Goal: Find specific page/section: Find specific page/section

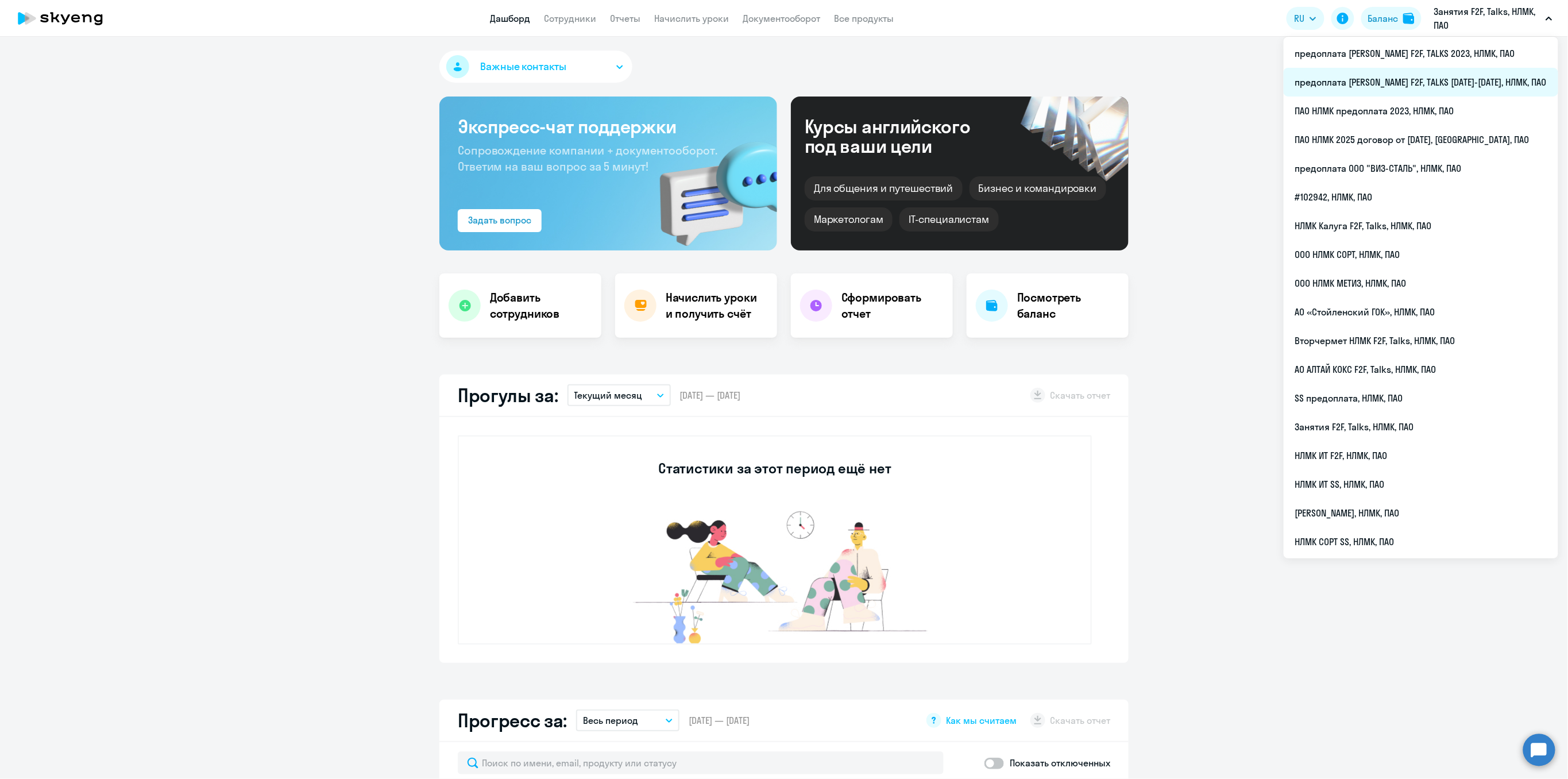
select select "30"
click at [1456, 86] on li "предоплата [PERSON_NAME] F2F, TALKS [DATE]-[DATE], НЛМК, ПАО" at bounding box center [1421, 82] width 274 height 29
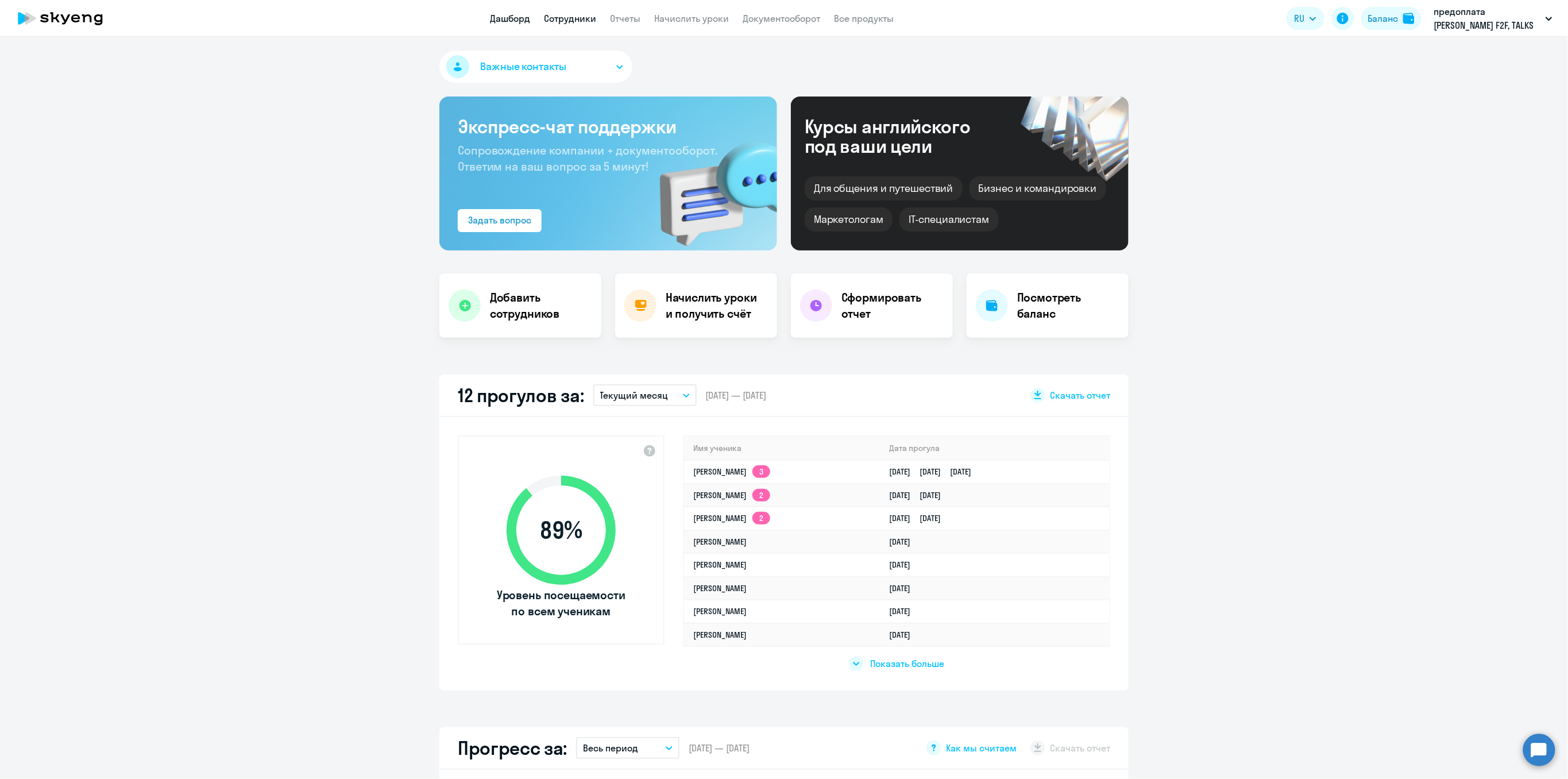
click at [578, 12] on link "Сотрудники" at bounding box center [570, 18] width 53 height 11
select select "30"
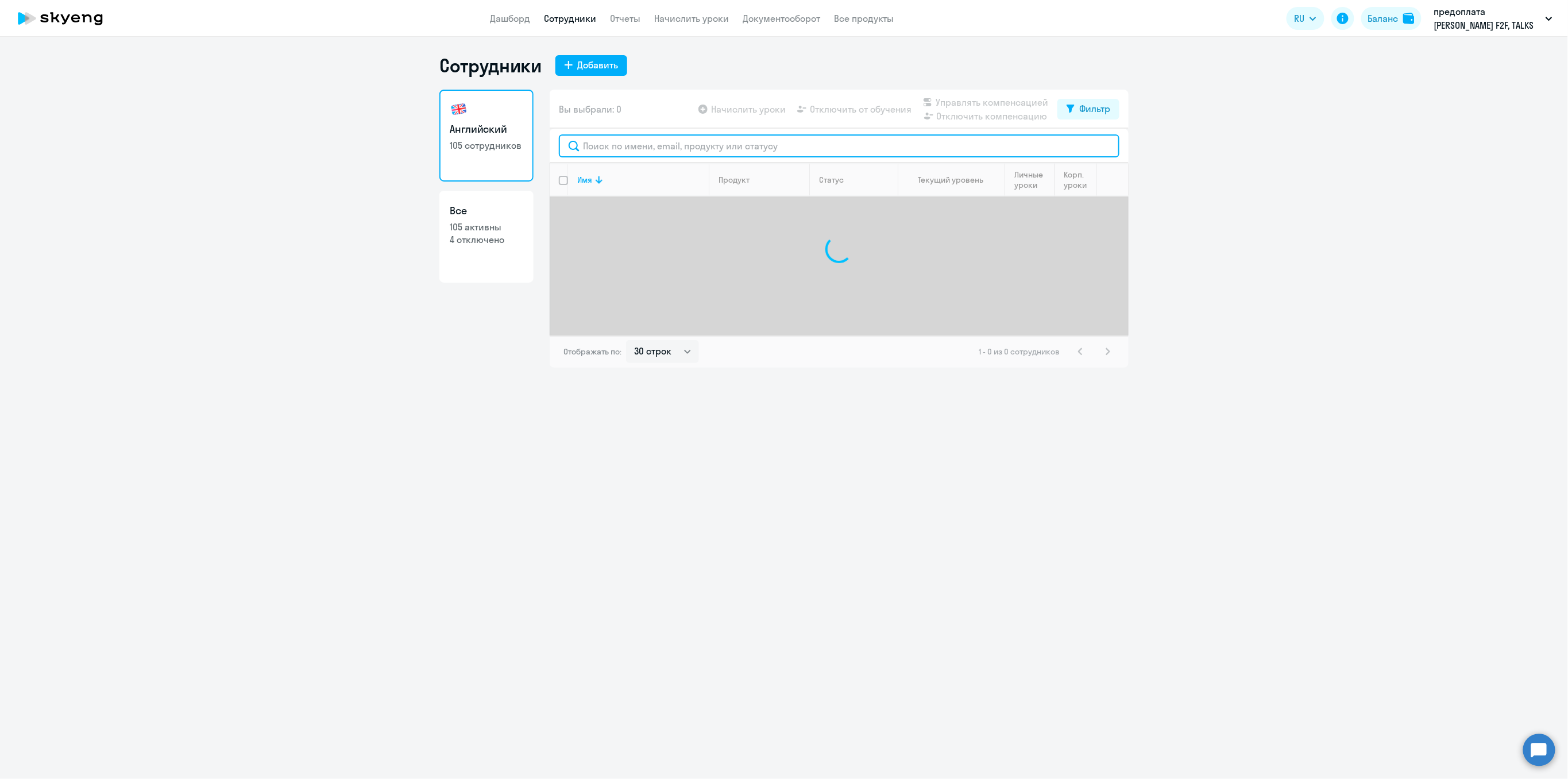
click at [615, 153] on input "text" at bounding box center [838, 146] width 560 height 23
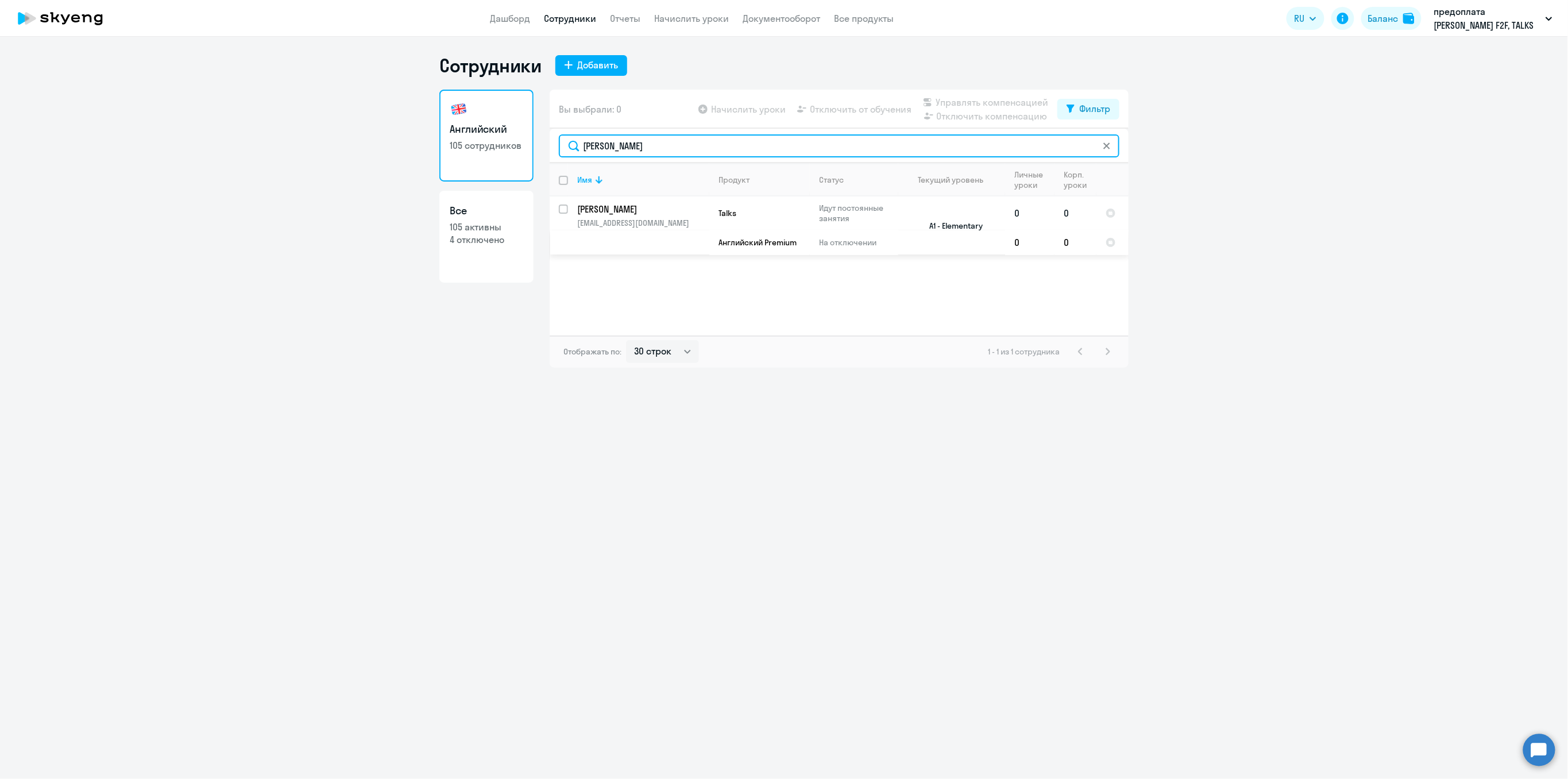
type input "[PERSON_NAME]"
click at [609, 220] on p "[EMAIL_ADDRESS][DOMAIN_NAME]" at bounding box center [643, 223] width 132 height 11
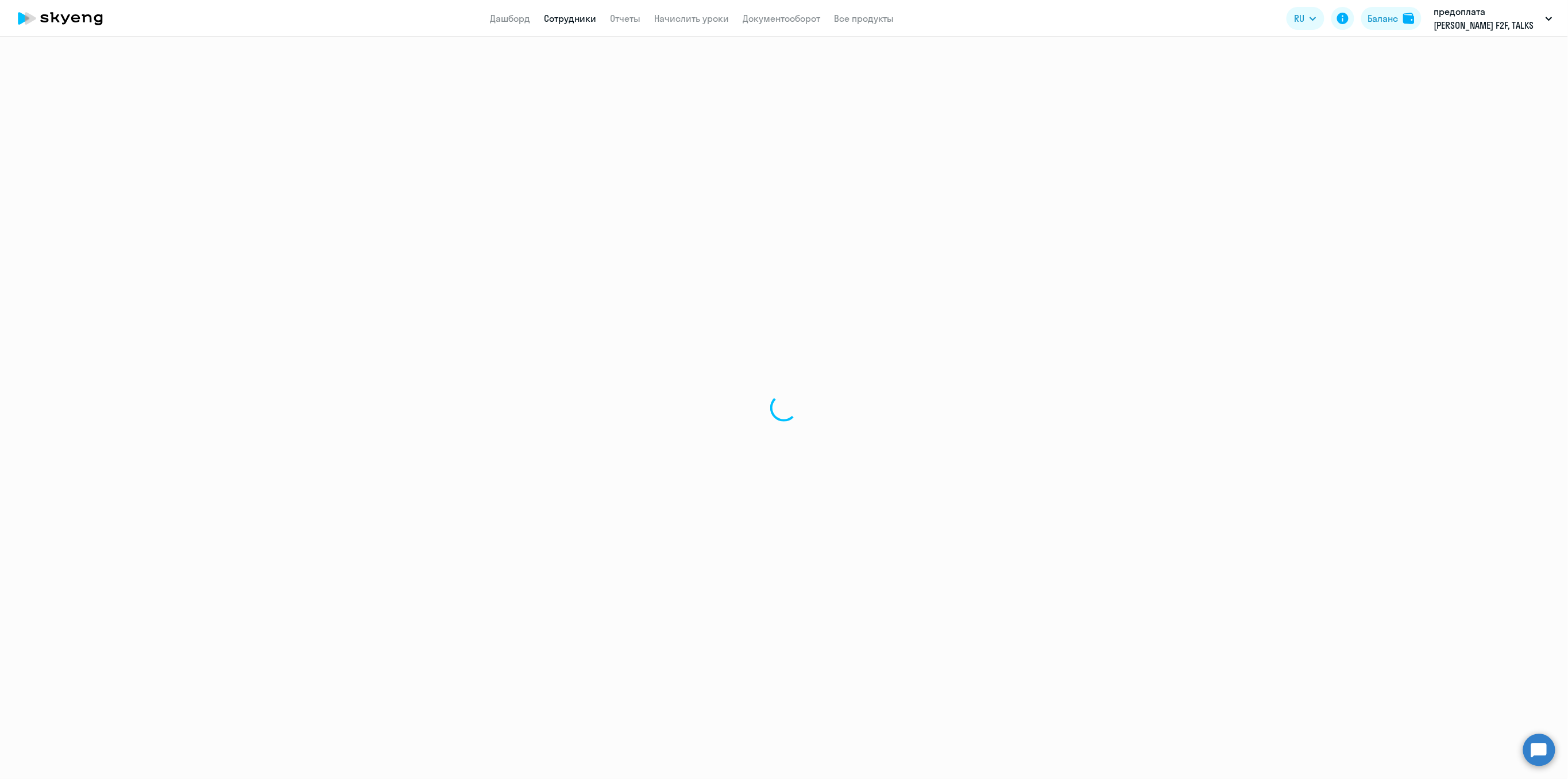
select select "english"
